Goal: Task Accomplishment & Management: Manage account settings

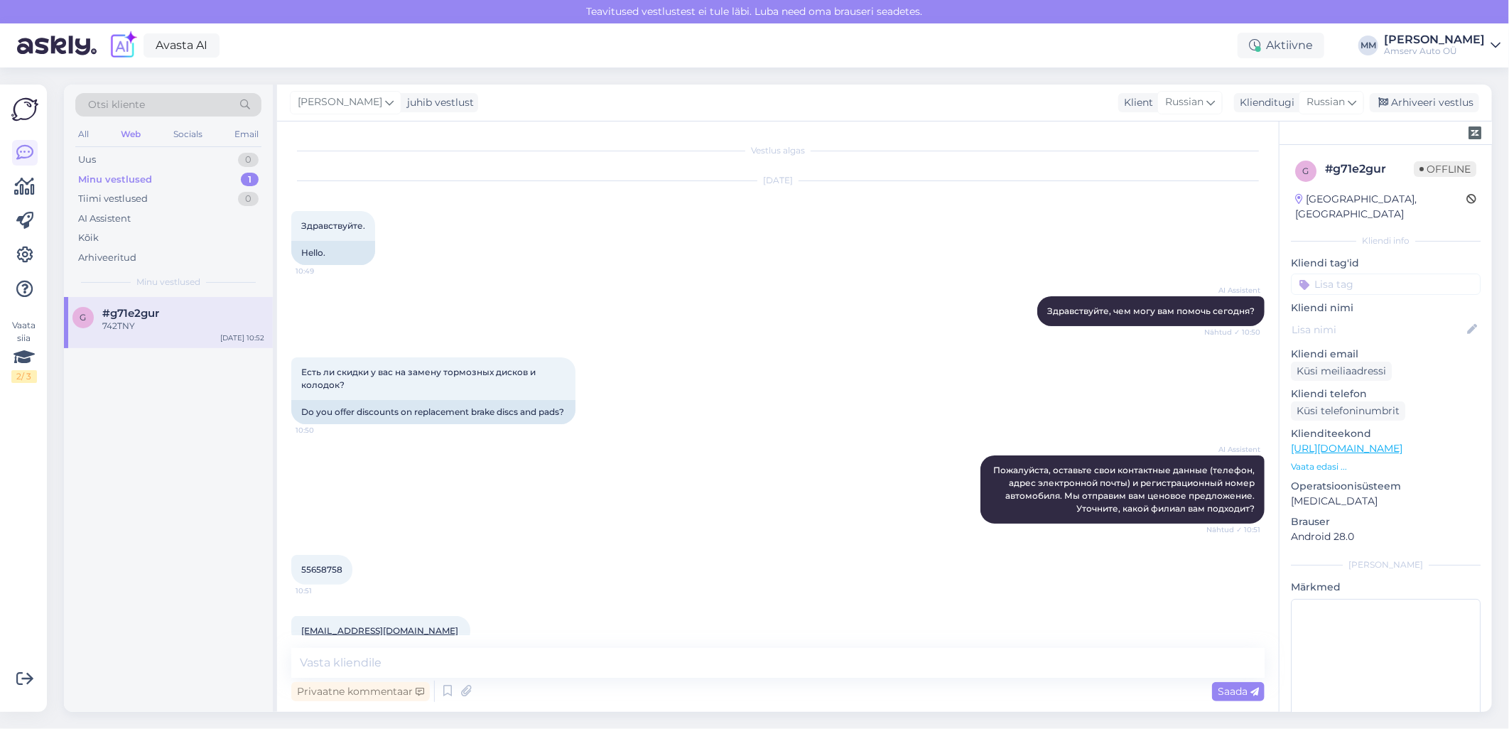
scroll to position [160, 0]
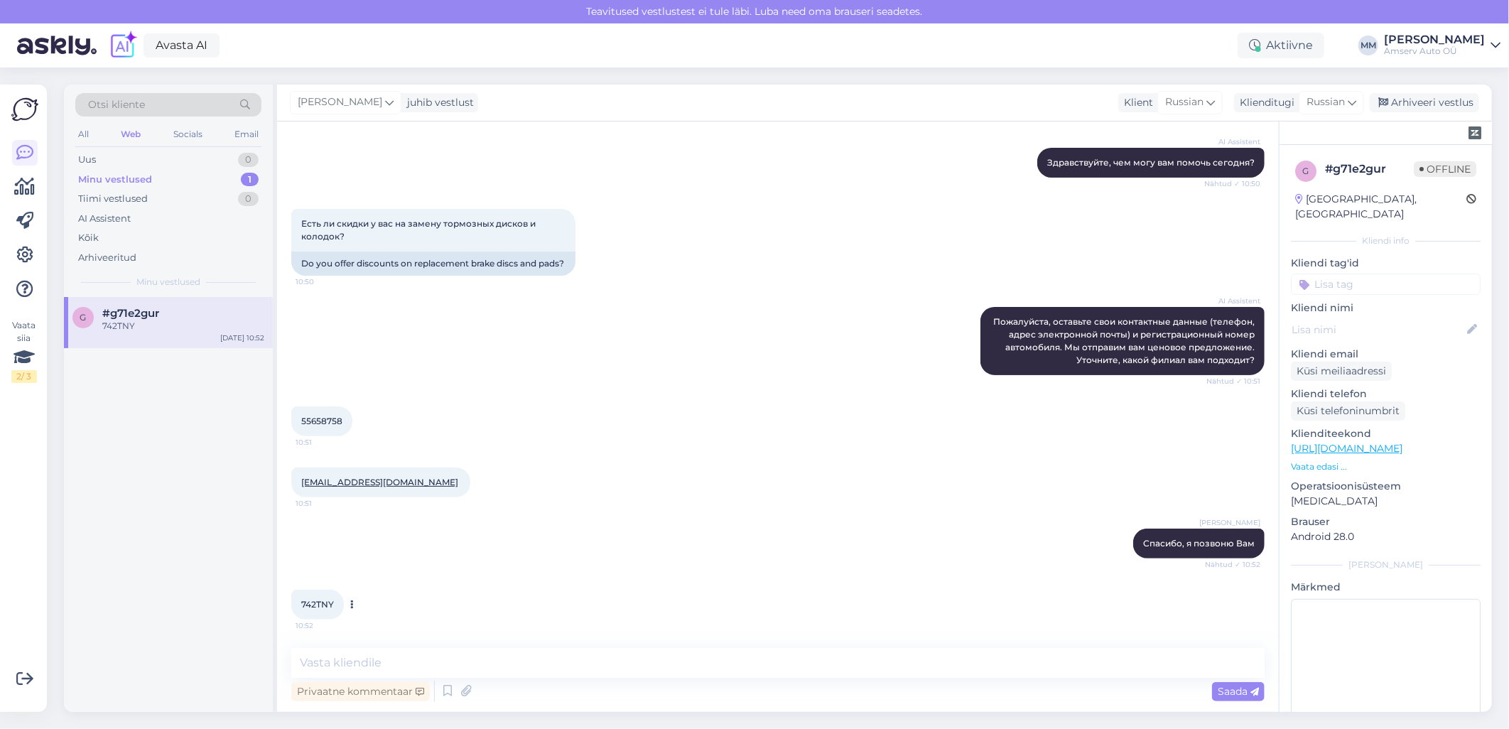
click at [322, 605] on span "742TNY" at bounding box center [317, 604] width 33 height 11
copy div "742TNY 10:52"
click at [133, 134] on div "Web" at bounding box center [131, 134] width 26 height 18
click at [133, 159] on div "Uus 1" at bounding box center [168, 160] width 186 height 20
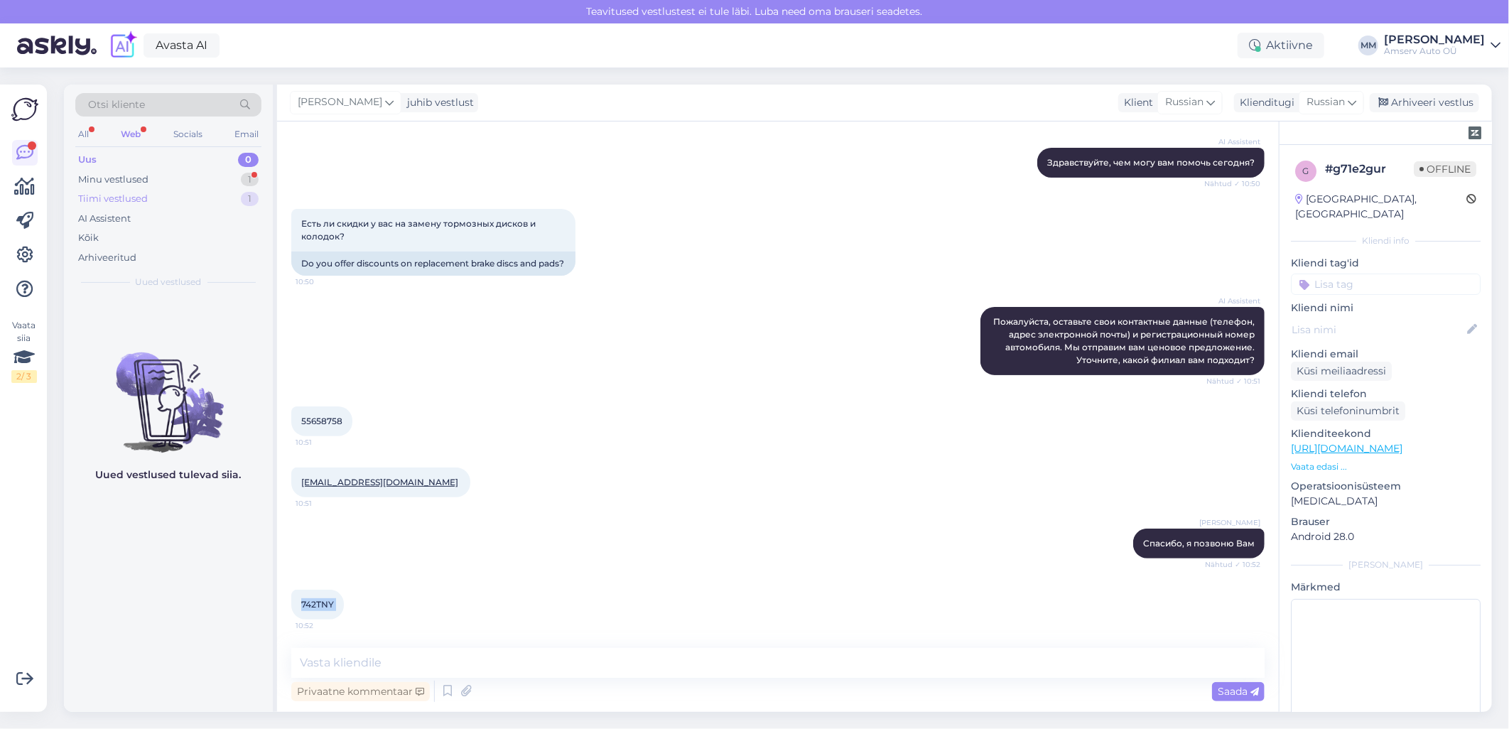
click at [119, 200] on div "Tiimi vestlused" at bounding box center [113, 199] width 70 height 14
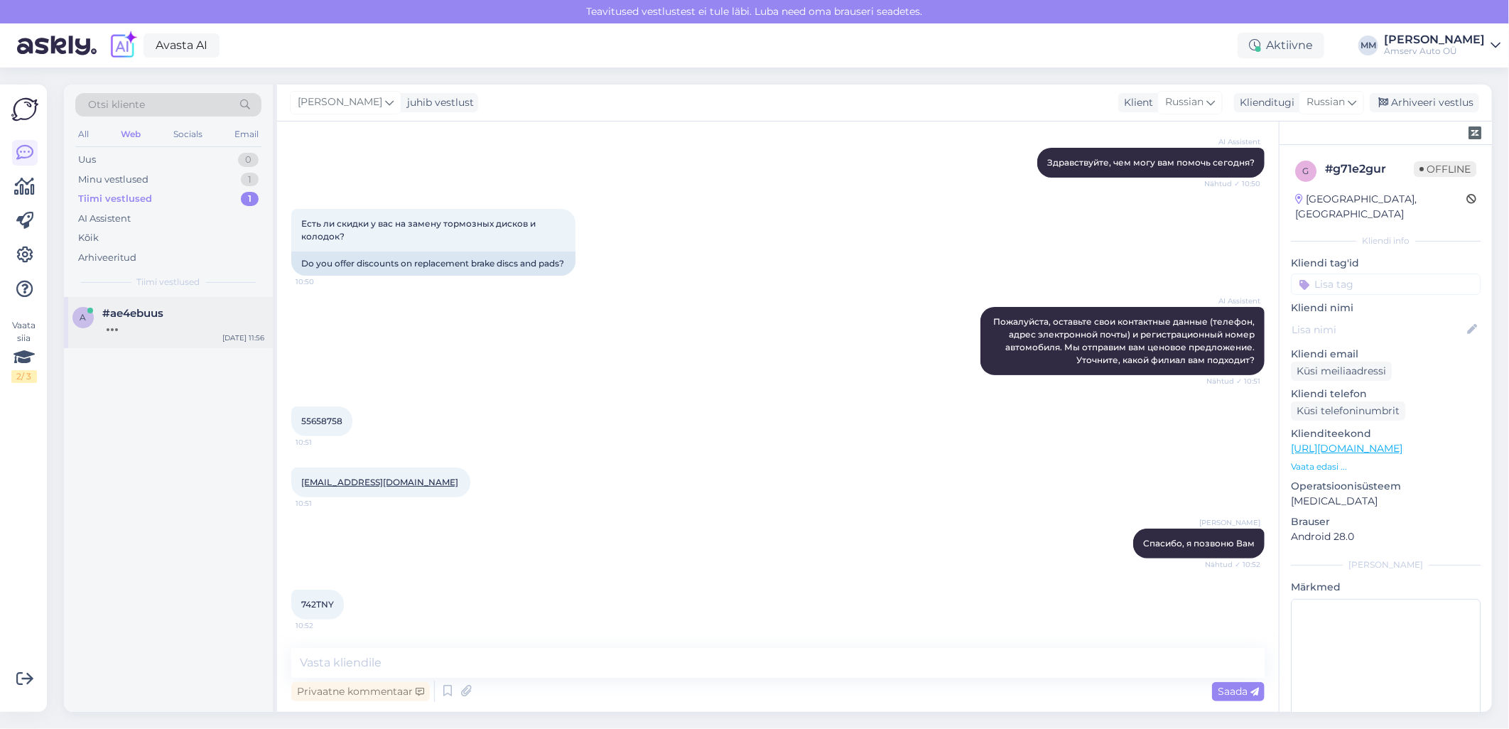
click at [128, 315] on span "#ae4ebuus" at bounding box center [132, 313] width 61 height 13
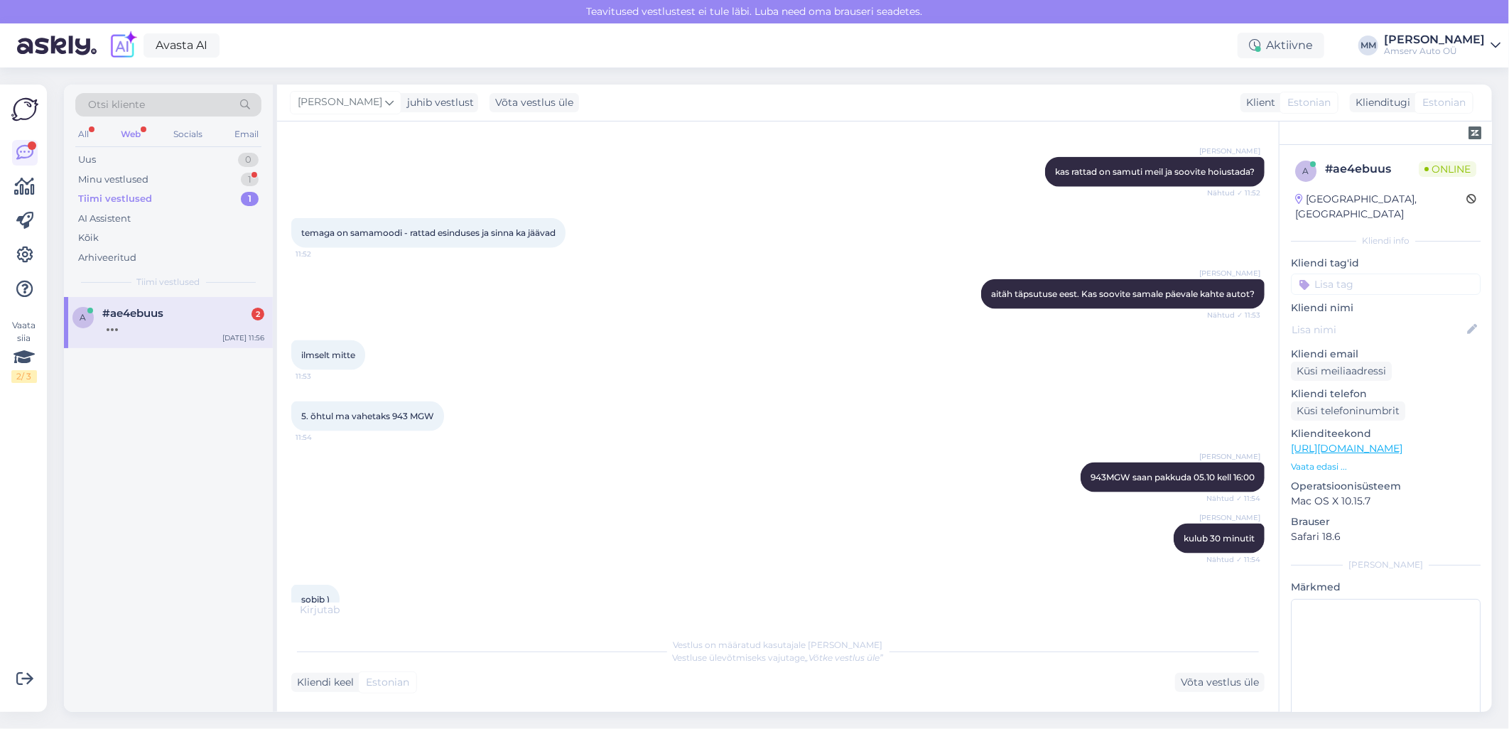
scroll to position [1099, 0]
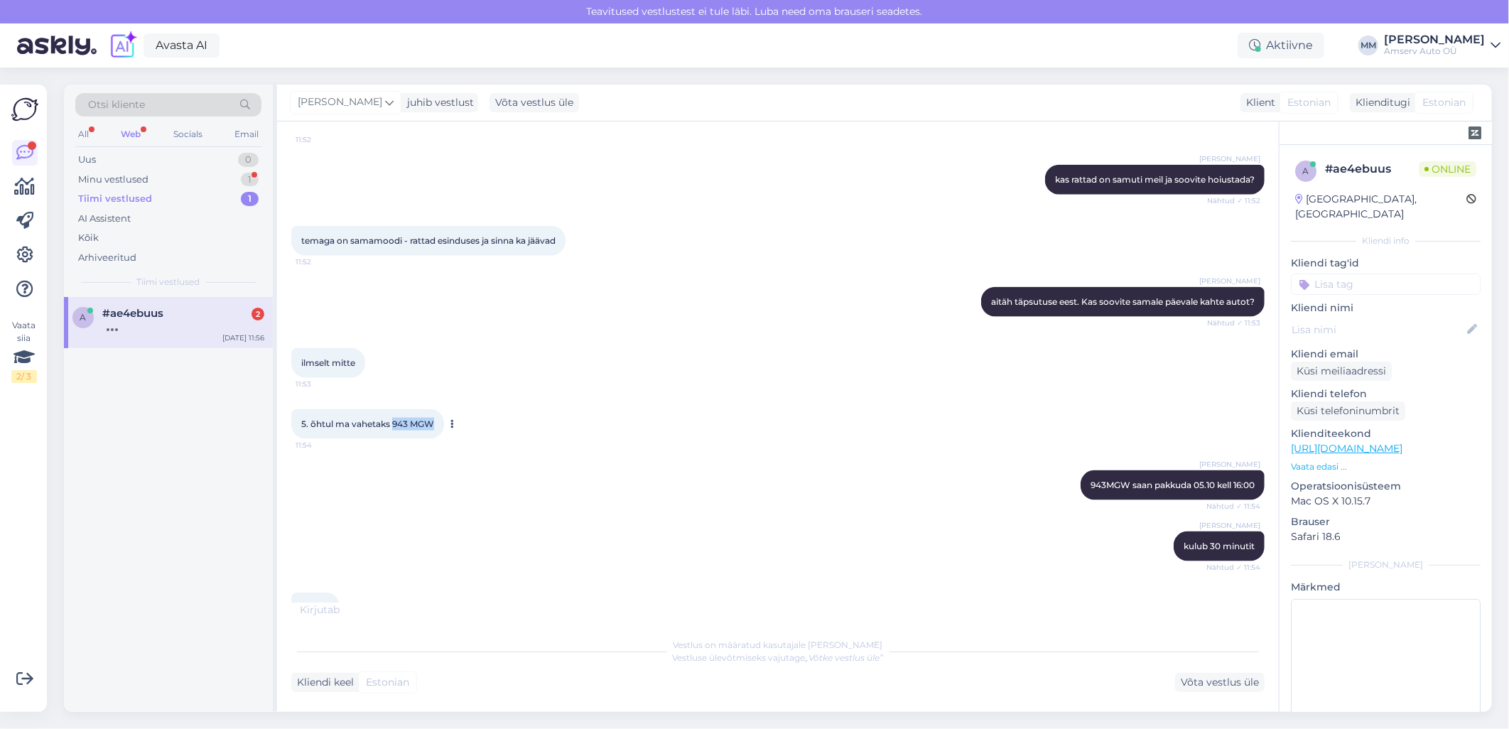
drag, startPoint x: 394, startPoint y: 436, endPoint x: 437, endPoint y: 435, distance: 43.4
click at [437, 435] on div "5. õhtul ma vahetaks 943 MGW 11:54" at bounding box center [367, 424] width 153 height 30
drag, startPoint x: 437, startPoint y: 435, endPoint x: 429, endPoint y: 435, distance: 7.8
copy span "943 MGW"
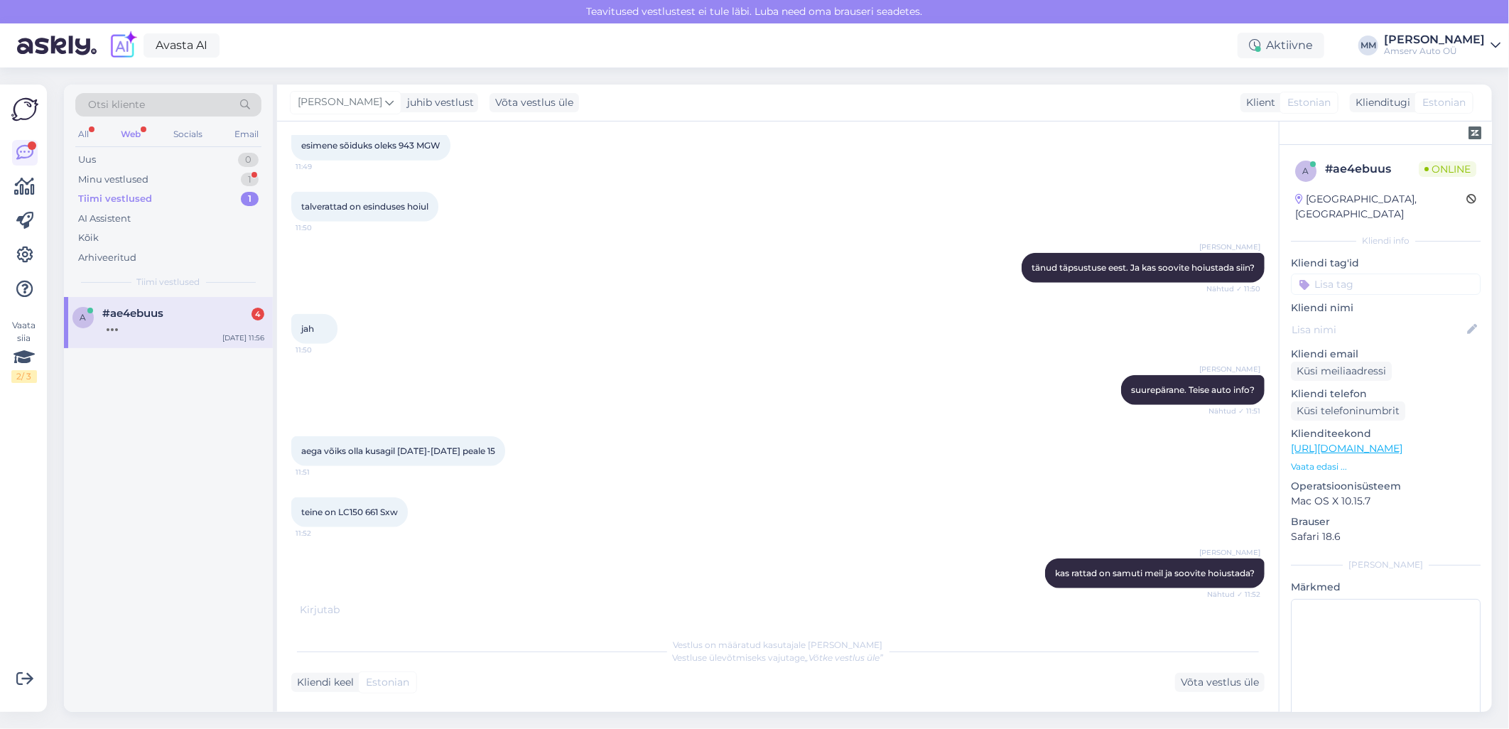
scroll to position [1950, 0]
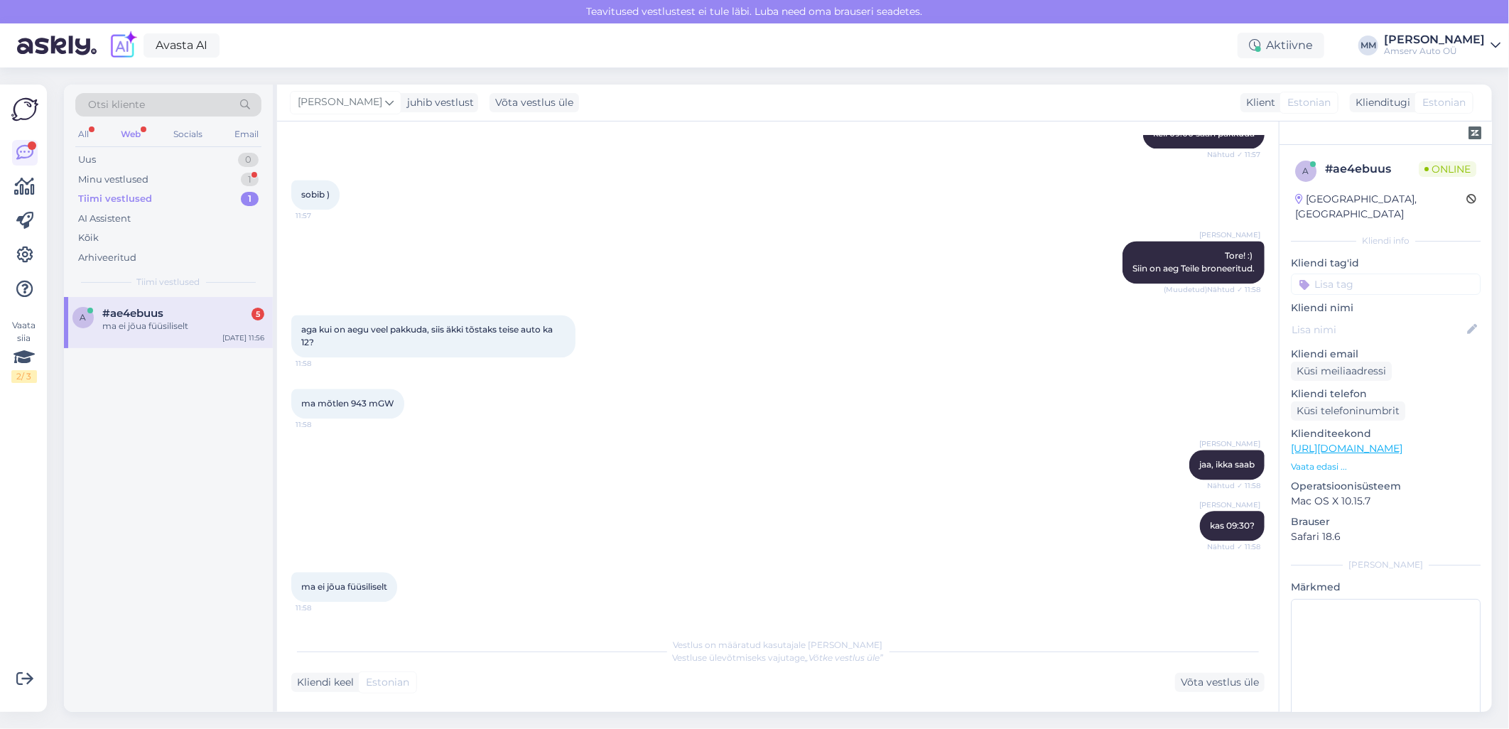
click at [136, 132] on div "Web" at bounding box center [131, 134] width 26 height 18
click at [144, 178] on div "Minu vestlused" at bounding box center [113, 180] width 70 height 14
click at [226, 178] on div "Minu vestlused 1" at bounding box center [168, 180] width 186 height 20
click at [185, 310] on div "#g71e2gur" at bounding box center [183, 313] width 162 height 13
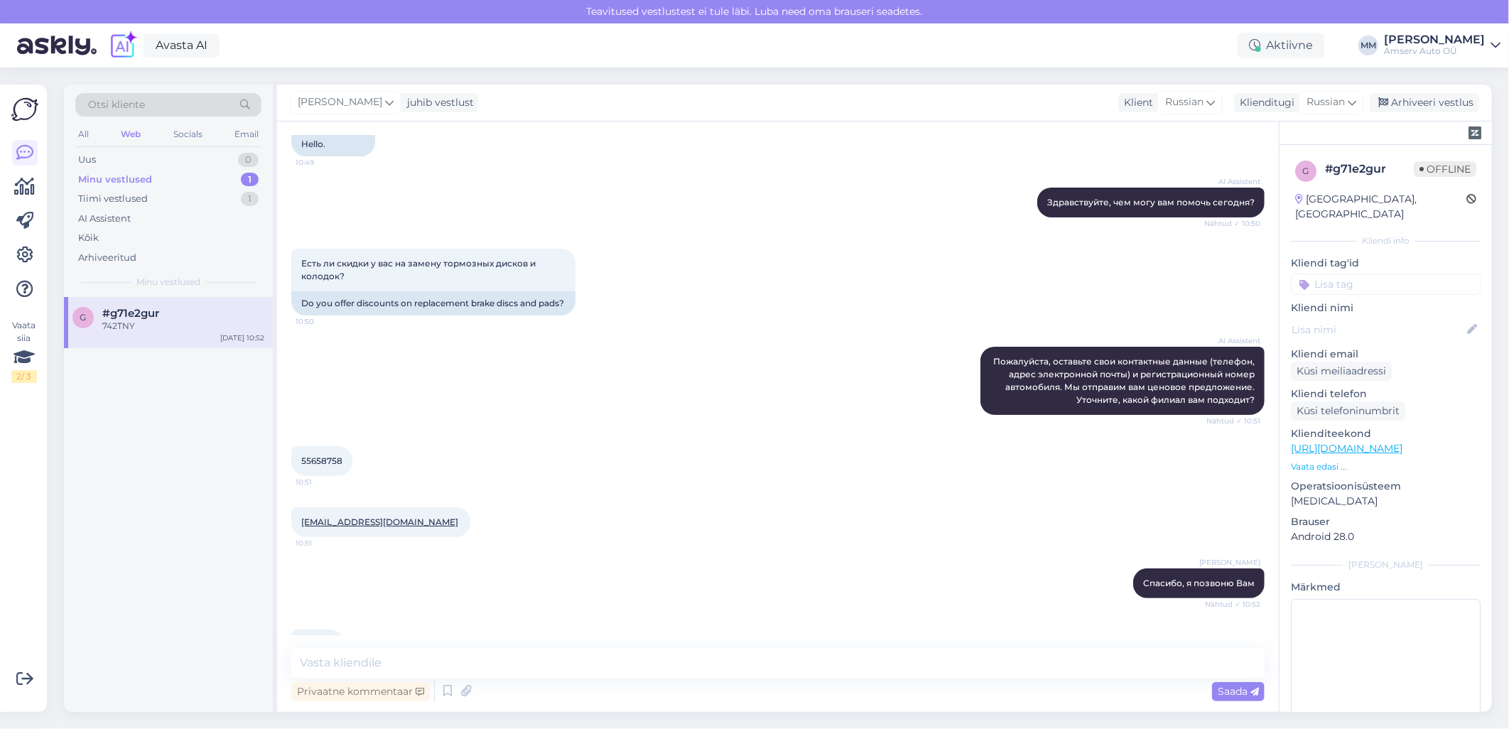
scroll to position [81, 0]
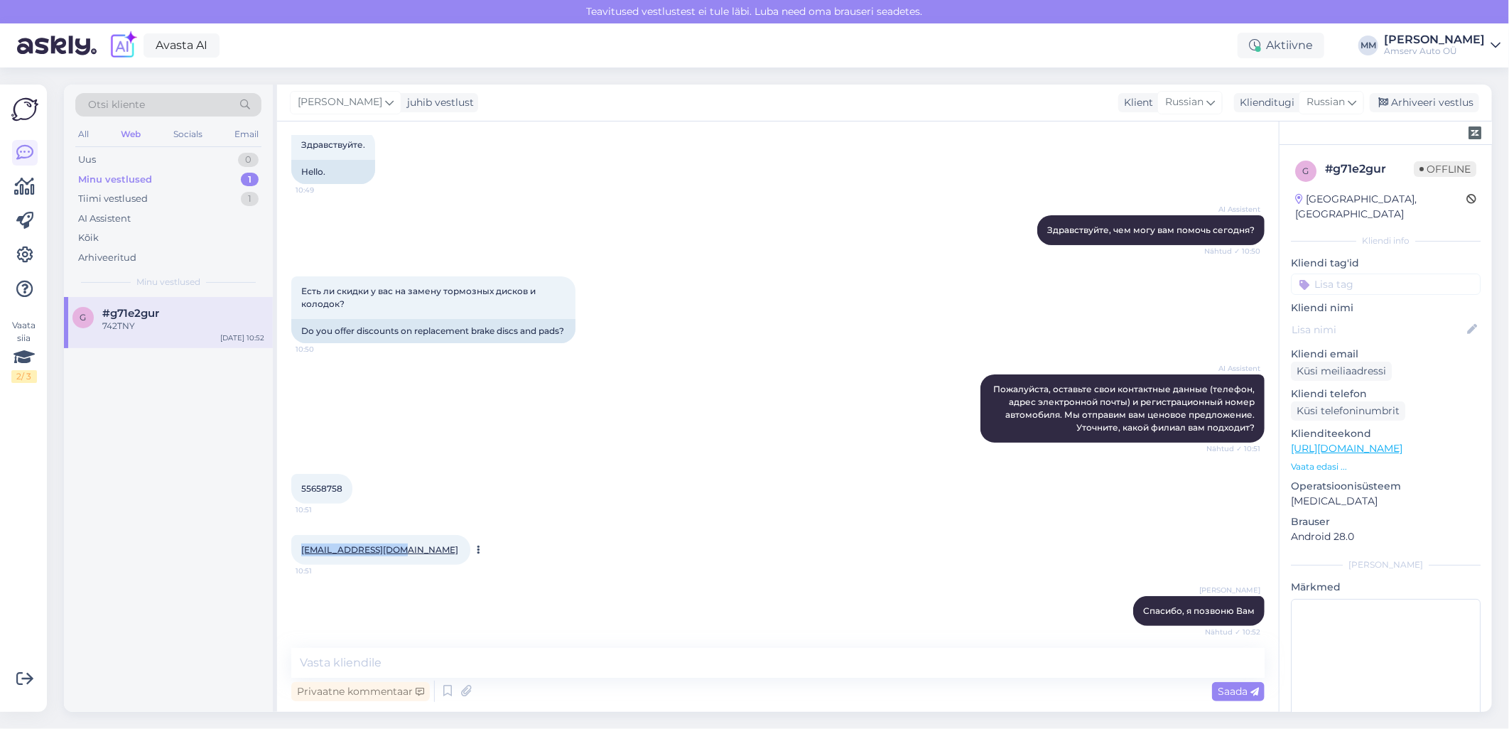
drag, startPoint x: 399, startPoint y: 563, endPoint x: 302, endPoint y: 566, distance: 97.4
click at [302, 555] on span "[EMAIL_ADDRESS][DOMAIN_NAME]" at bounding box center [380, 549] width 159 height 11
drag, startPoint x: 302, startPoint y: 566, endPoint x: 308, endPoint y: 557, distance: 10.7
copy link "[EMAIL_ADDRESS][DOMAIN_NAME]"
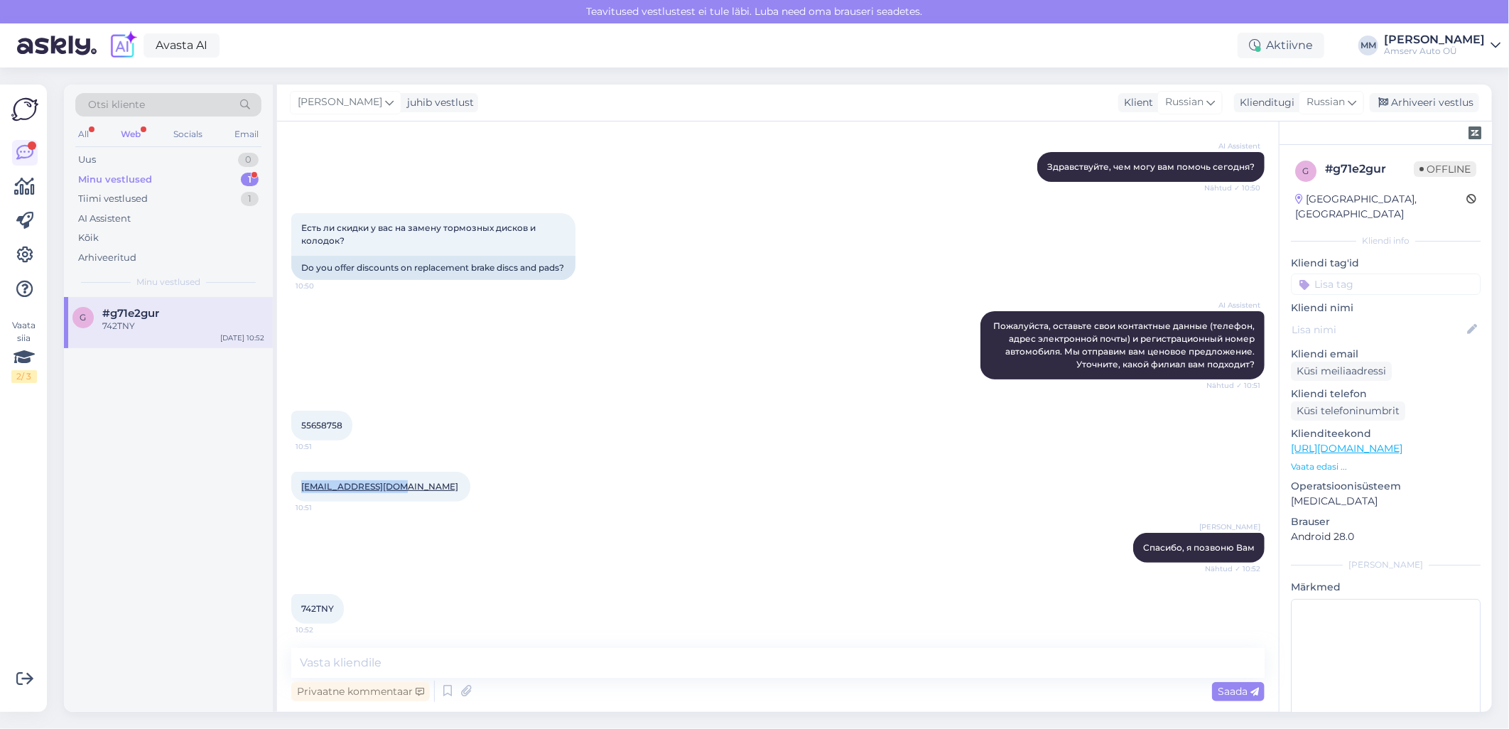
scroll to position [160, 0]
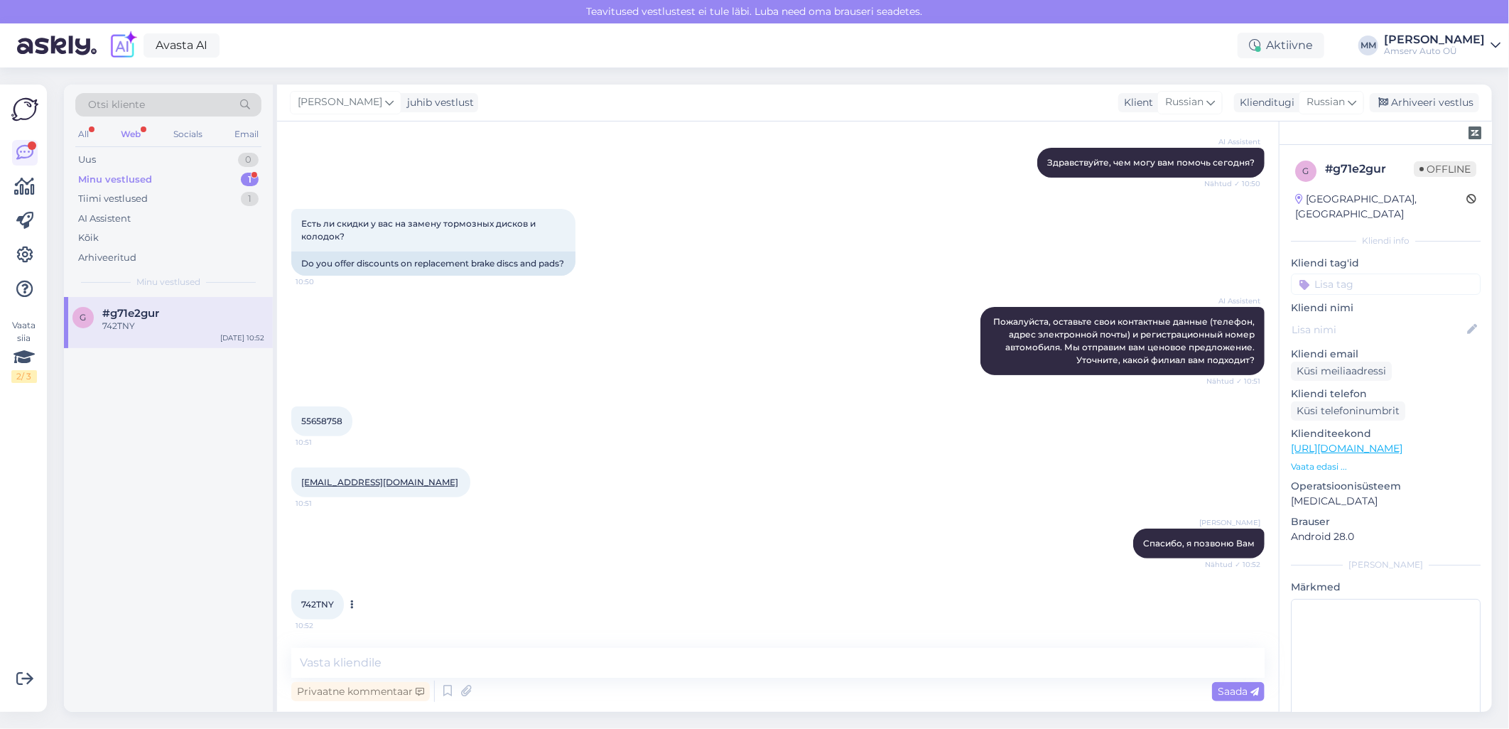
click at [324, 601] on span "742TNY" at bounding box center [317, 604] width 33 height 11
copy div "742TNY 10:52"
click at [129, 139] on div "Web" at bounding box center [131, 134] width 26 height 18
click at [1430, 104] on div "Arhiveeri vestlus" at bounding box center [1424, 102] width 109 height 19
